Goal: Task Accomplishment & Management: Manage account settings

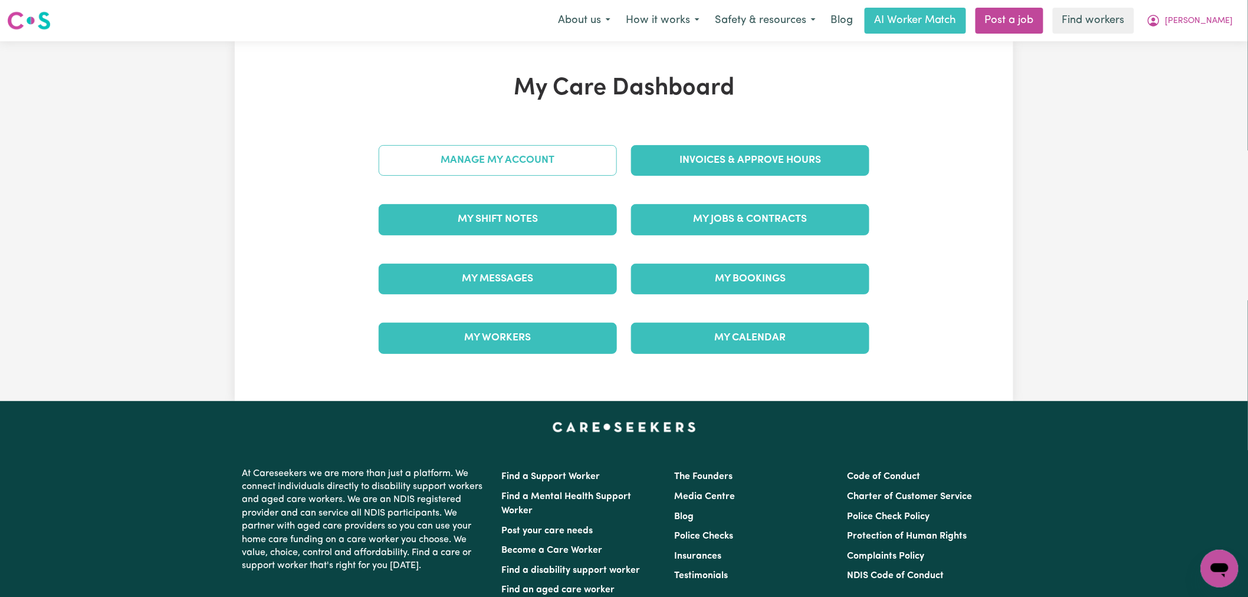
click at [527, 172] on link "Manage My Account" at bounding box center [498, 160] width 238 height 31
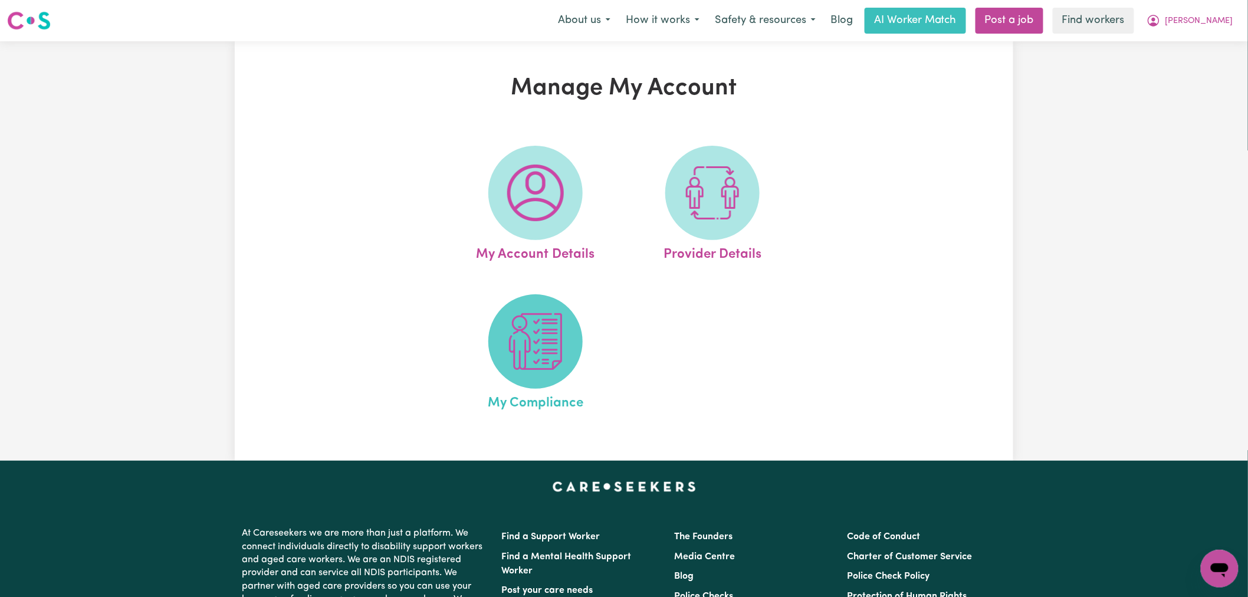
click at [573, 363] on span at bounding box center [536, 341] width 94 height 94
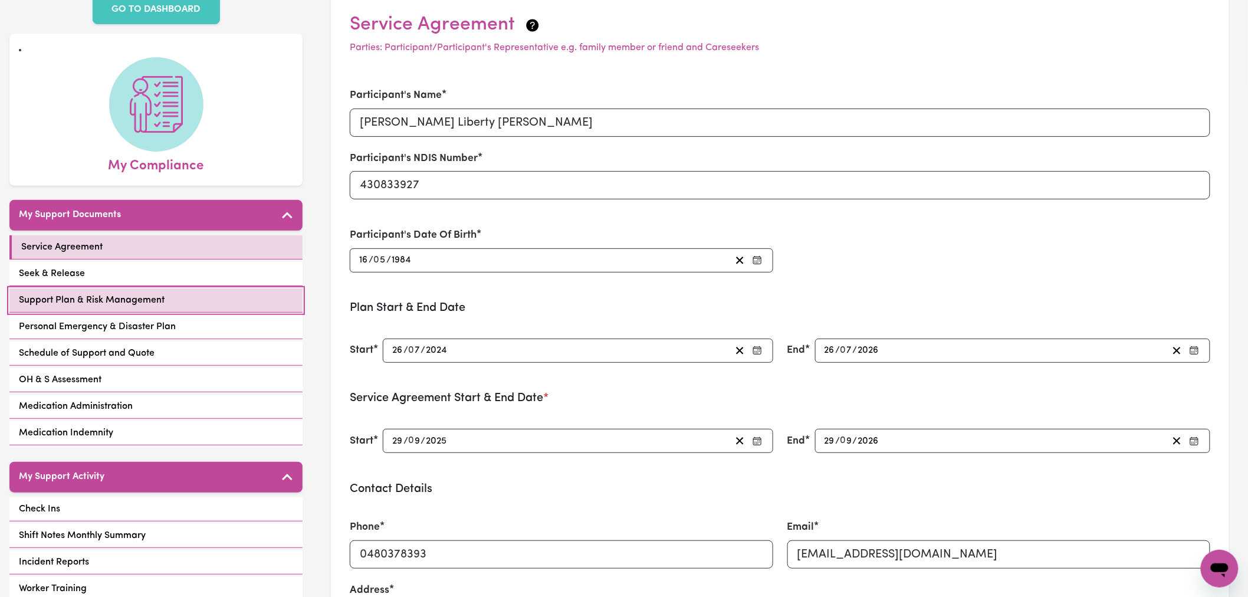
click at [189, 289] on link "Support Plan & Risk Management" at bounding box center [155, 301] width 293 height 24
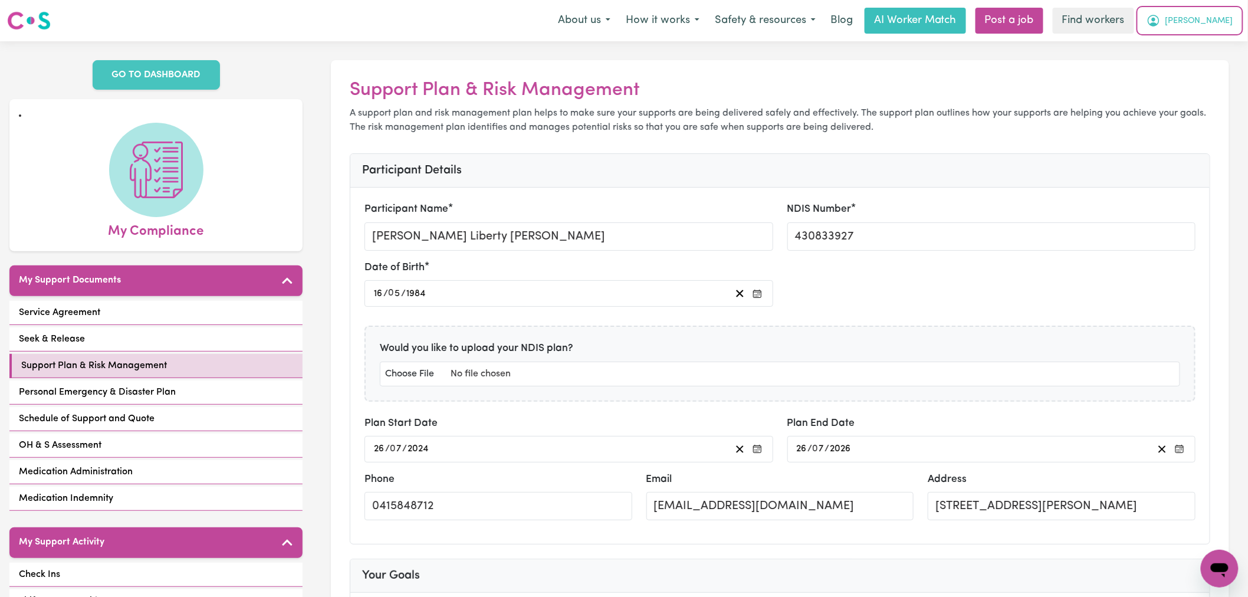
click at [1223, 27] on span "[PERSON_NAME]" at bounding box center [1200, 21] width 68 height 13
click at [1222, 42] on link "My Dashboard" at bounding box center [1194, 46] width 93 height 22
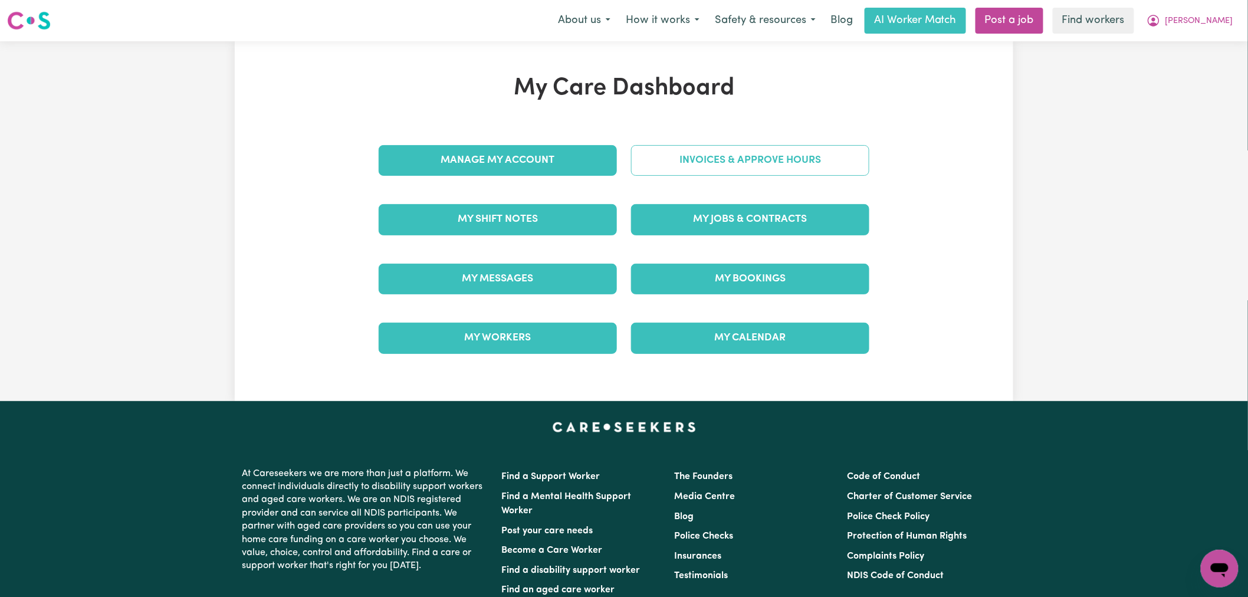
click at [756, 151] on link "Invoices & Approve Hours" at bounding box center [750, 160] width 238 height 31
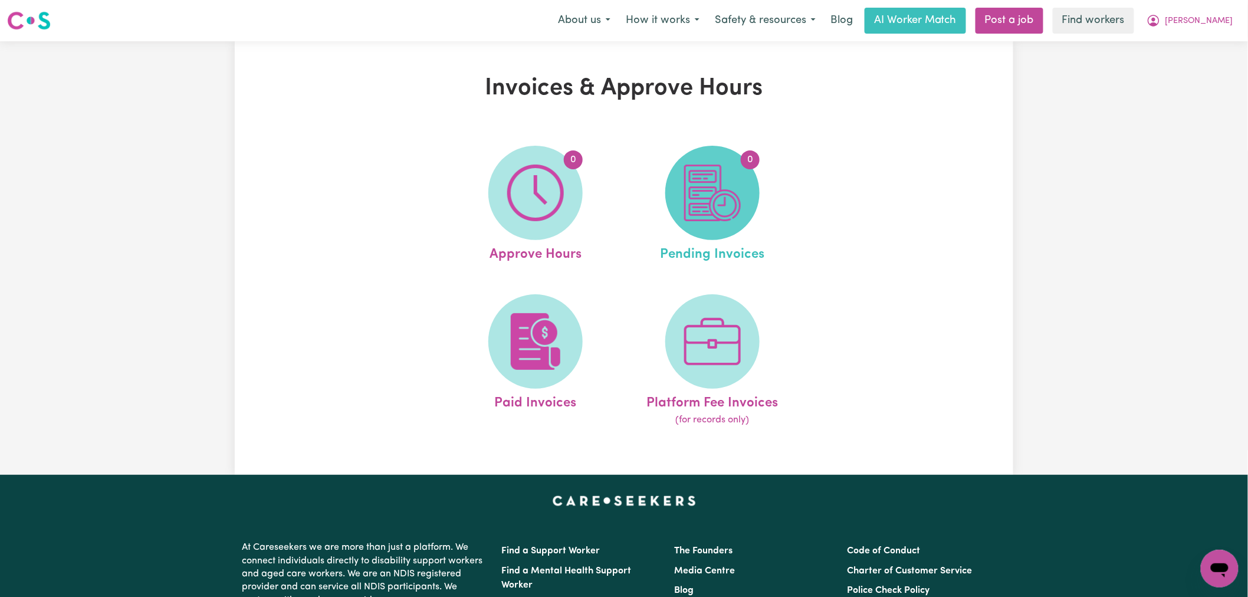
click at [700, 217] on img at bounding box center [712, 193] width 57 height 57
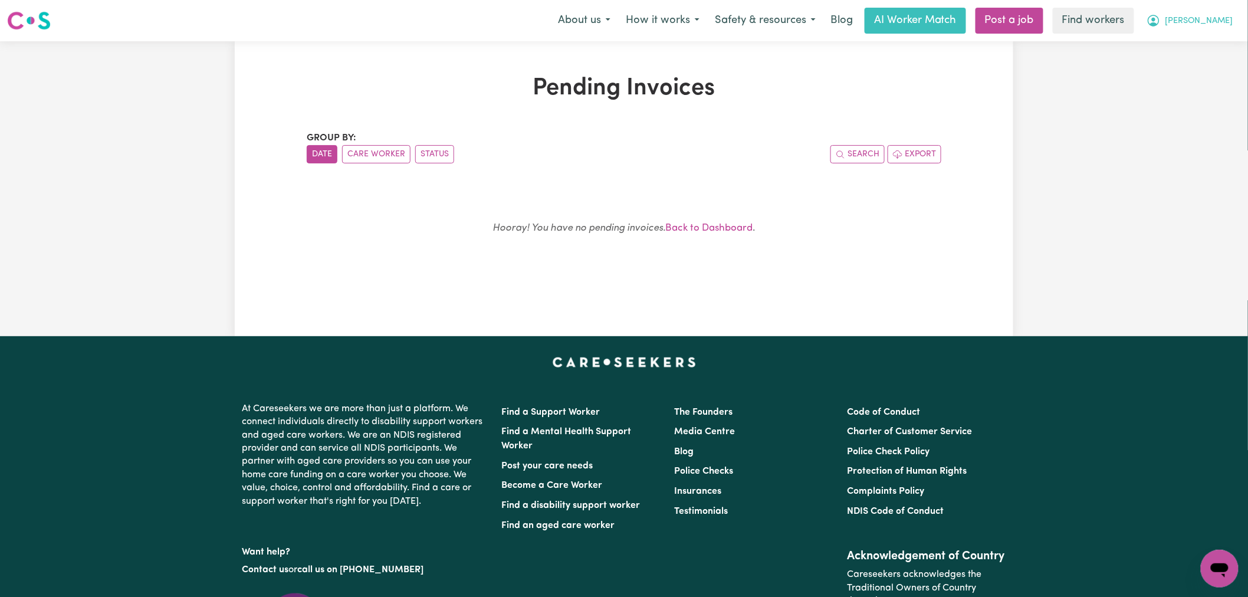
click at [1214, 21] on button "[PERSON_NAME]" at bounding box center [1190, 20] width 102 height 25
click at [1208, 44] on link "My Dashboard" at bounding box center [1194, 46] width 93 height 22
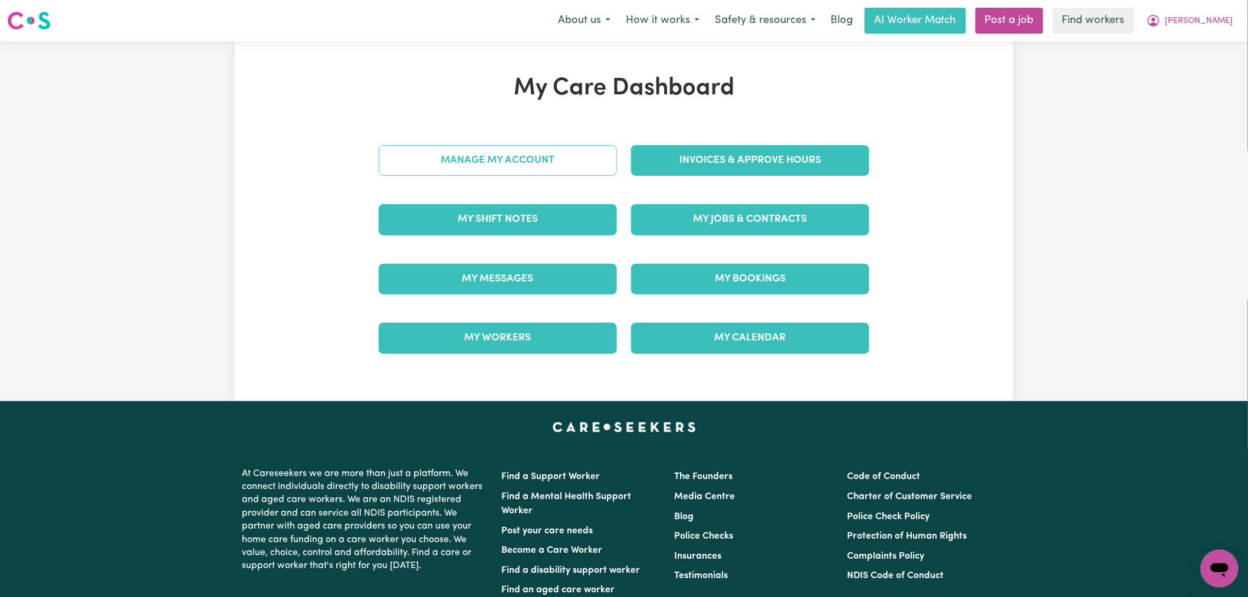
click at [499, 172] on link "Manage My Account" at bounding box center [498, 160] width 238 height 31
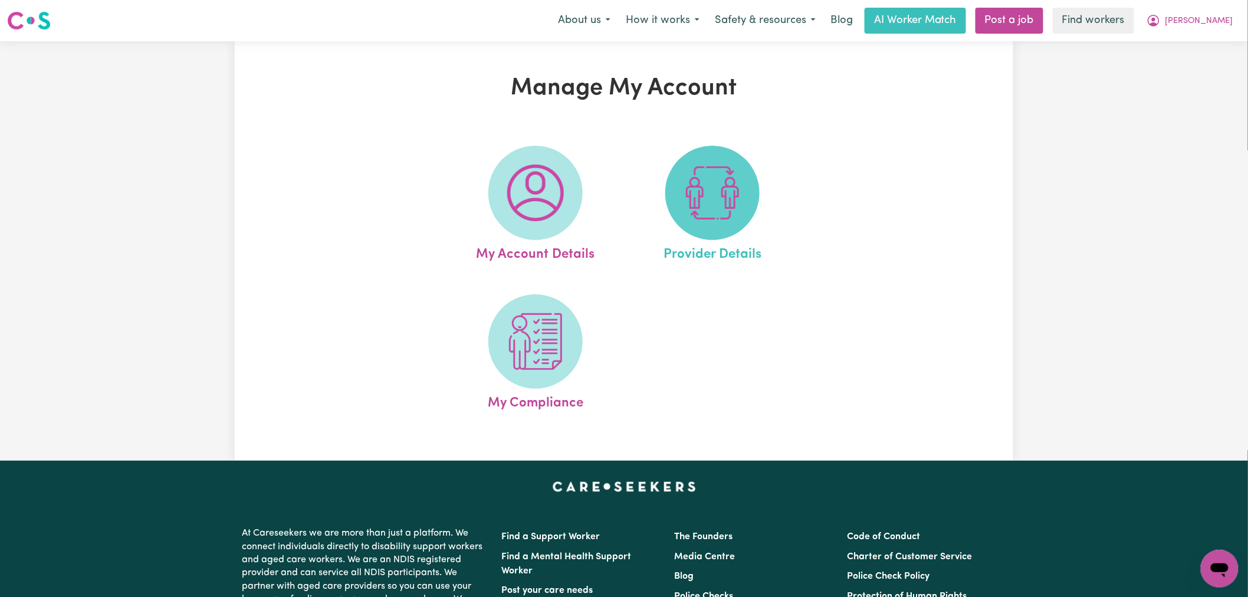
click at [686, 177] on img at bounding box center [712, 193] width 57 height 57
select select "NDIS_FUNDING_PLAN_MANAGED"
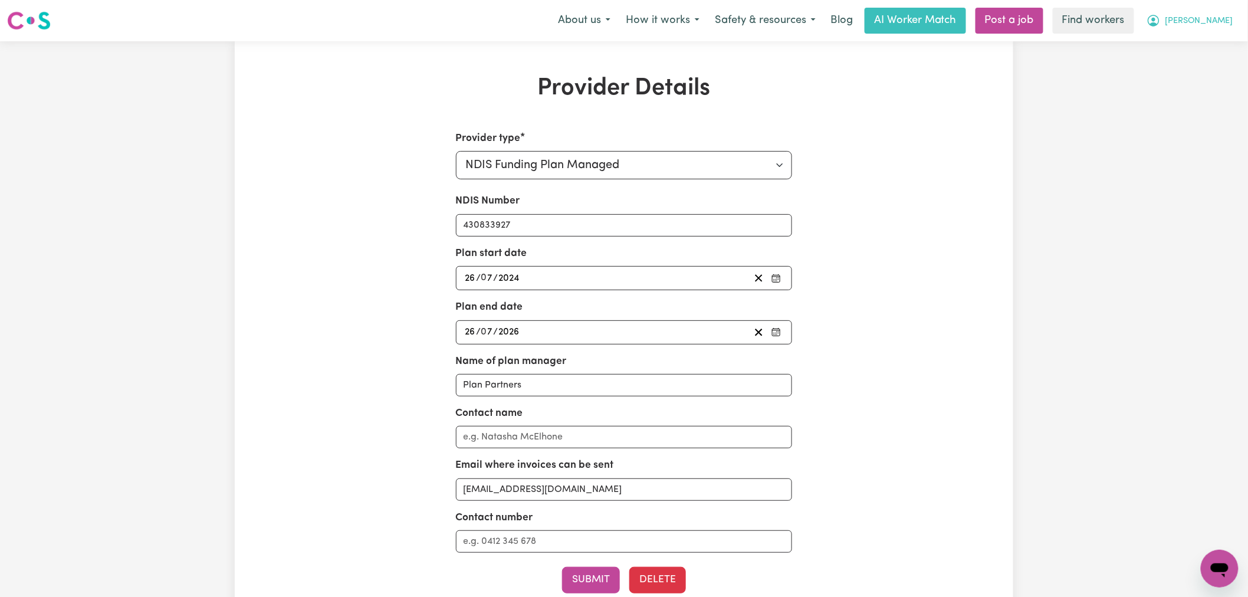
click at [1217, 28] on button "[PERSON_NAME]" at bounding box center [1190, 20] width 102 height 25
click at [1205, 65] on link "Logout" at bounding box center [1194, 68] width 93 height 22
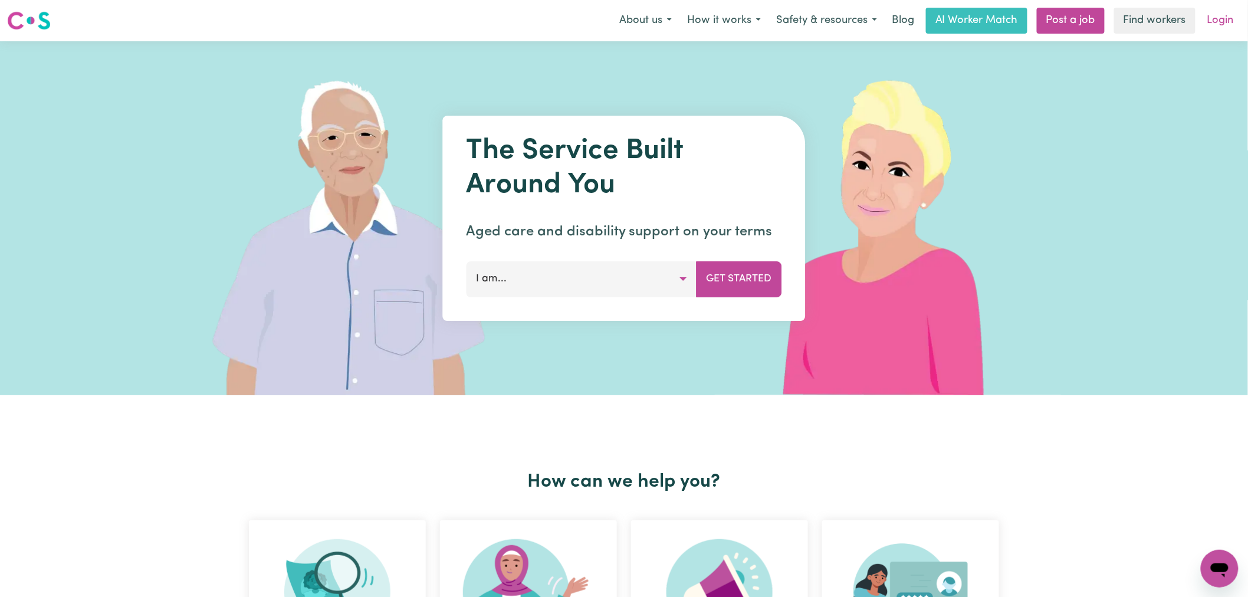
click at [1221, 16] on link "Login" at bounding box center [1221, 21] width 41 height 26
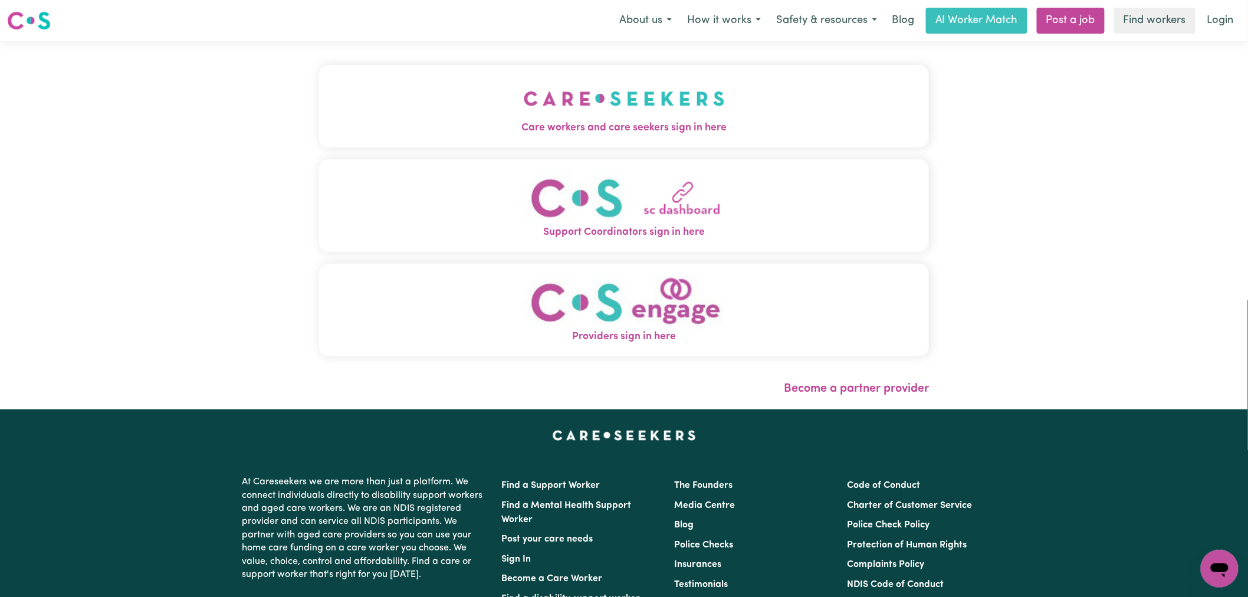
click at [453, 146] on button "Care workers and care seekers sign in here" at bounding box center [624, 106] width 610 height 83
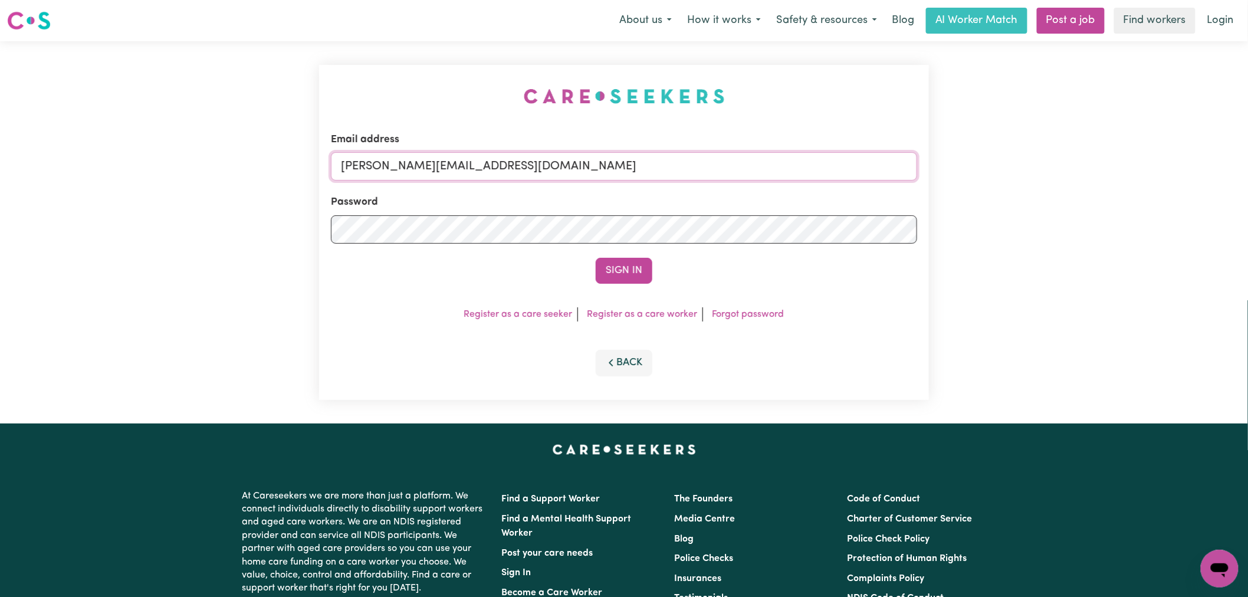
drag, startPoint x: 483, startPoint y: 166, endPoint x: 484, endPoint y: 180, distance: 14.2
click at [483, 166] on input "[PERSON_NAME][EMAIL_ADDRESS][DOMAIN_NAME]" at bounding box center [624, 166] width 586 height 28
drag, startPoint x: 638, startPoint y: 153, endPoint x: 405, endPoint y: 161, distance: 233.8
click at [405, 161] on input "[EMAIL_ADDRESS][DOMAIN_NAME]" at bounding box center [624, 166] width 586 height 28
type input "[EMAIL_ADDRESS][DOMAIN_NAME]"
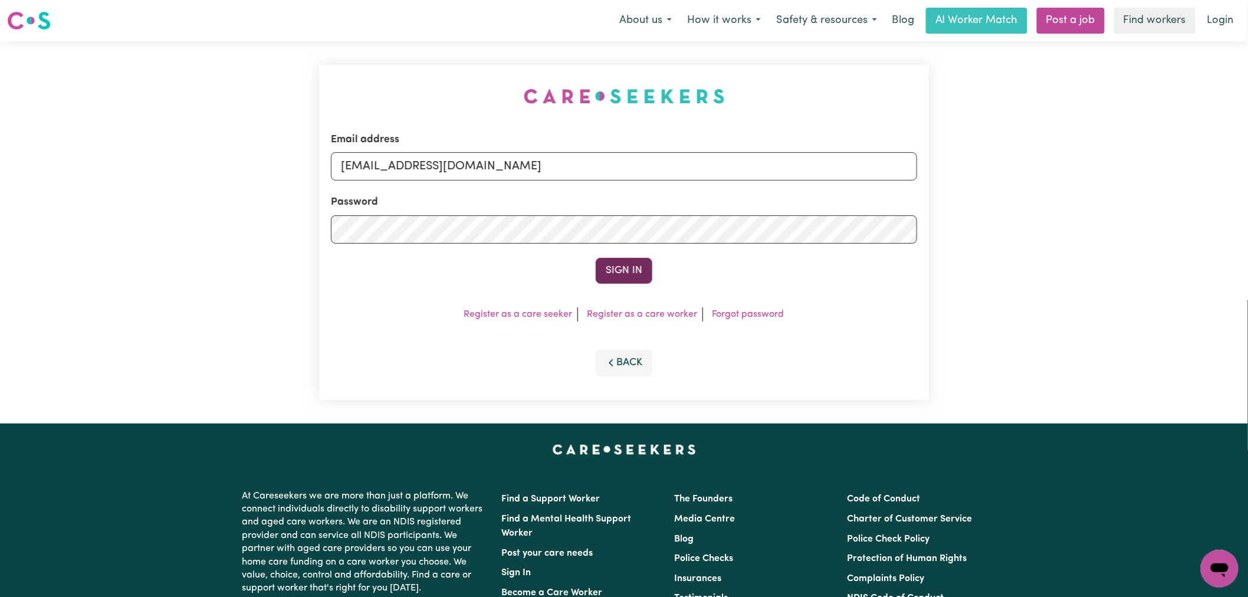
click at [634, 276] on button "Sign In" at bounding box center [624, 271] width 57 height 26
